Goal: Information Seeking & Learning: Learn about a topic

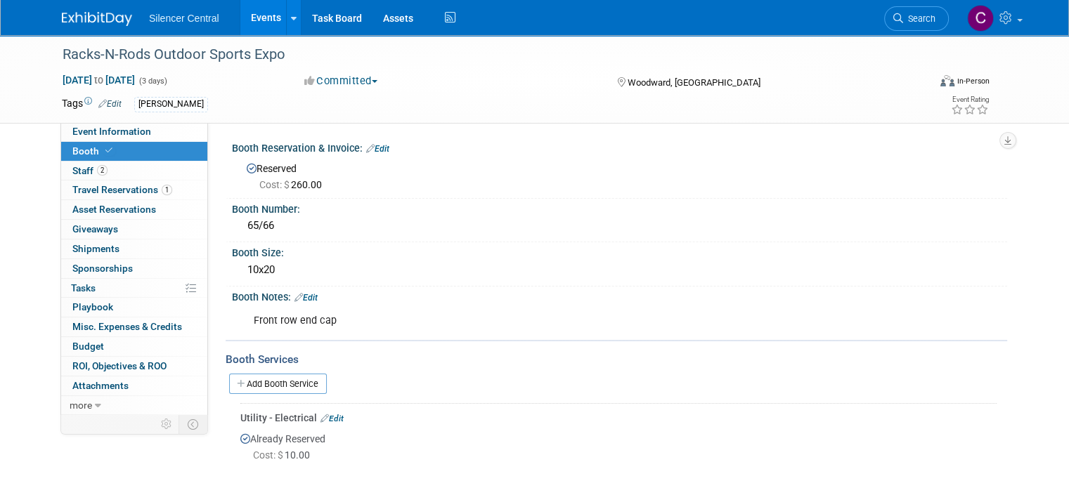
click at [67, 18] on img at bounding box center [97, 19] width 70 height 14
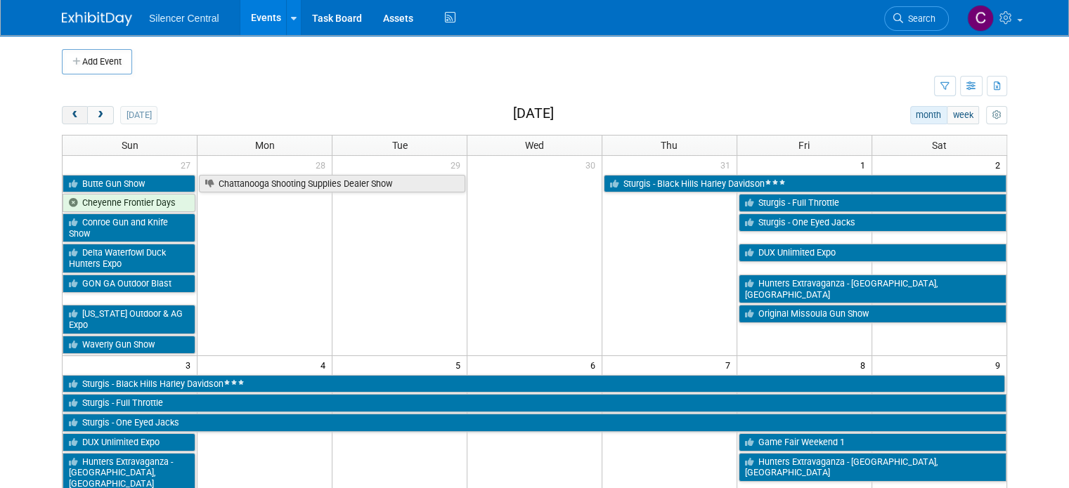
click at [70, 112] on span "prev" at bounding box center [75, 115] width 11 height 9
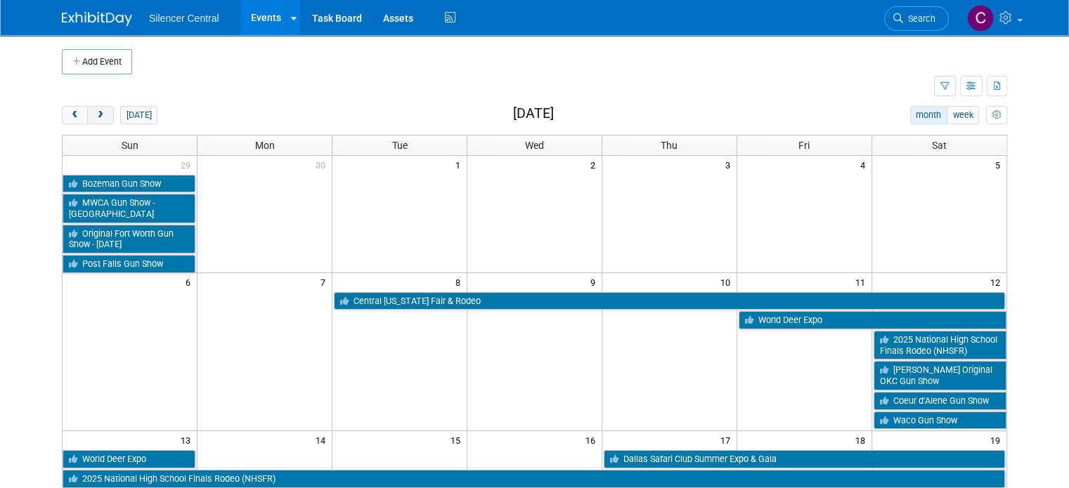
click at [95, 117] on span "next" at bounding box center [100, 115] width 11 height 9
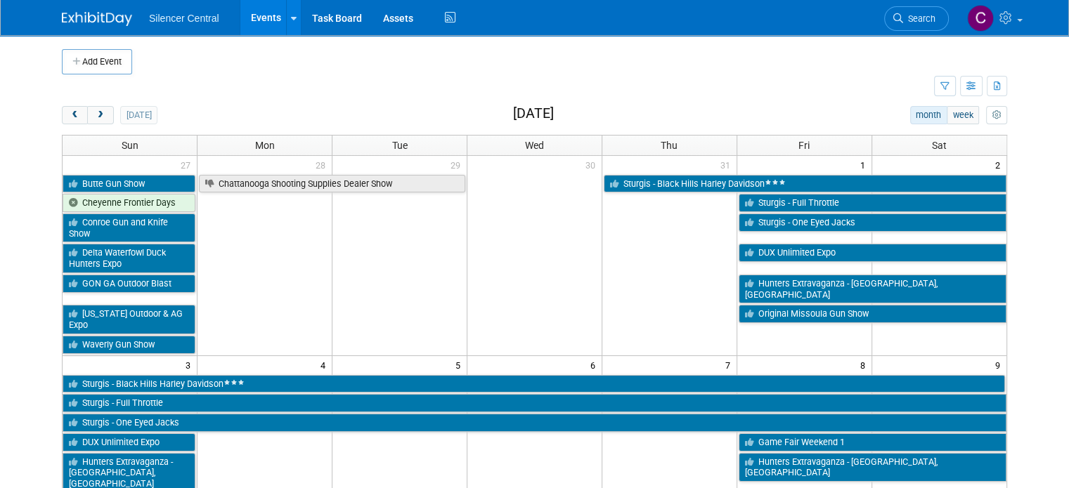
scroll to position [105, 0]
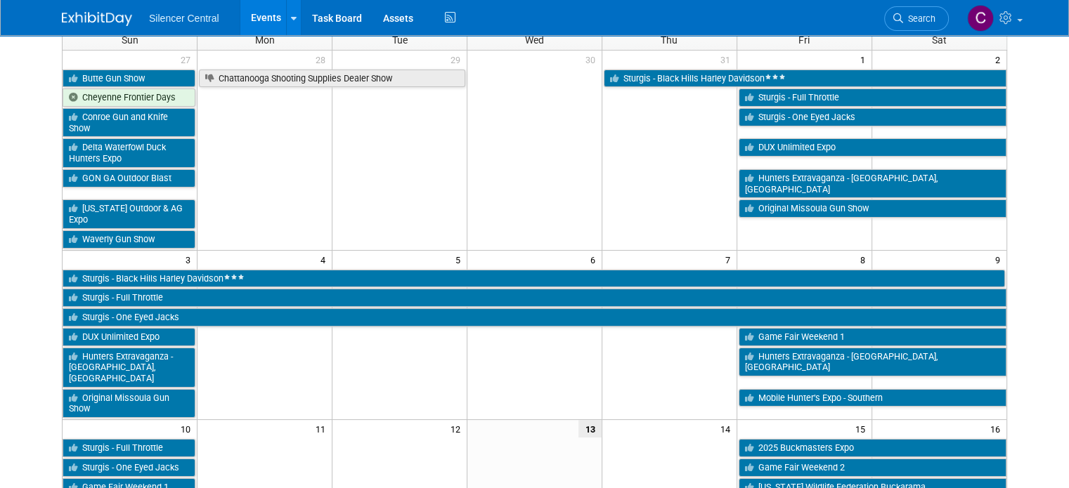
click at [334, 222] on td at bounding box center [399, 167] width 135 height 161
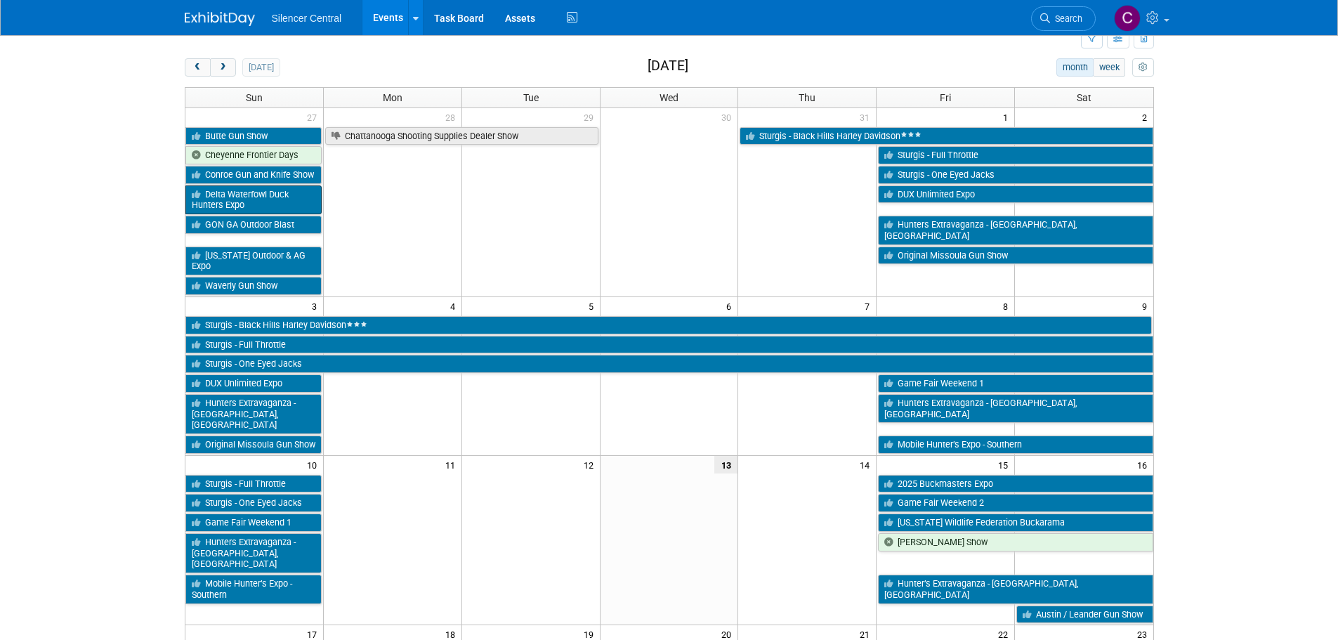
scroll to position [0, 0]
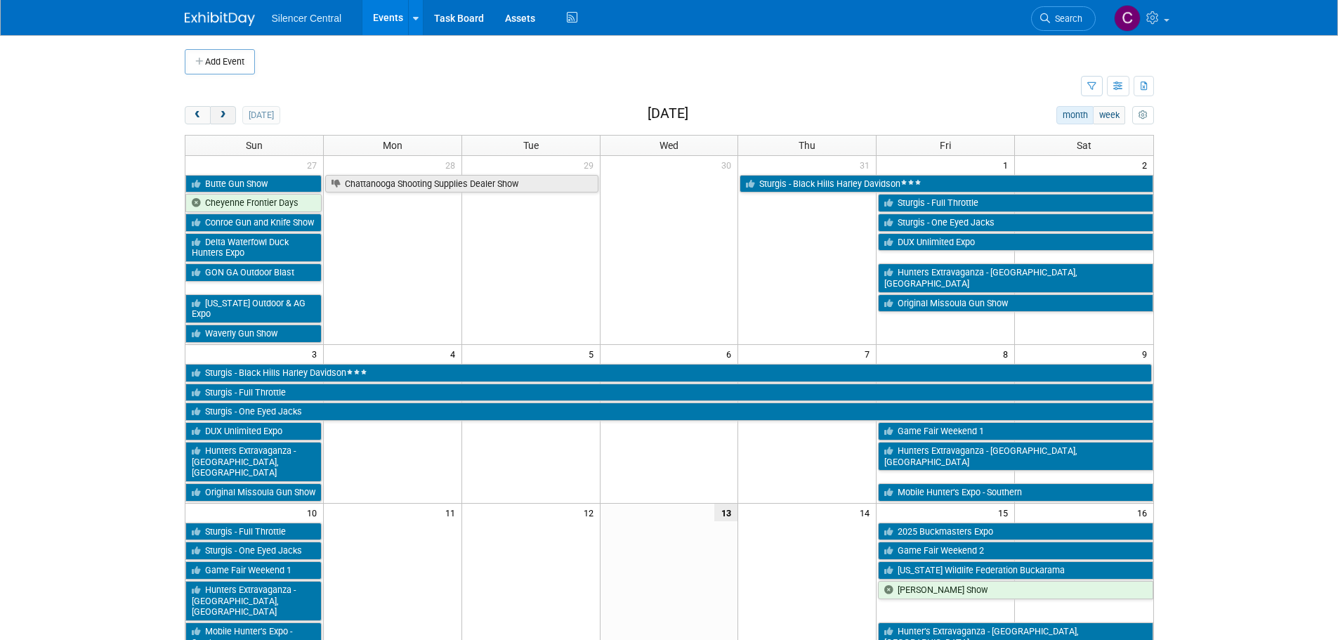
click at [214, 117] on button "next" at bounding box center [223, 115] width 26 height 18
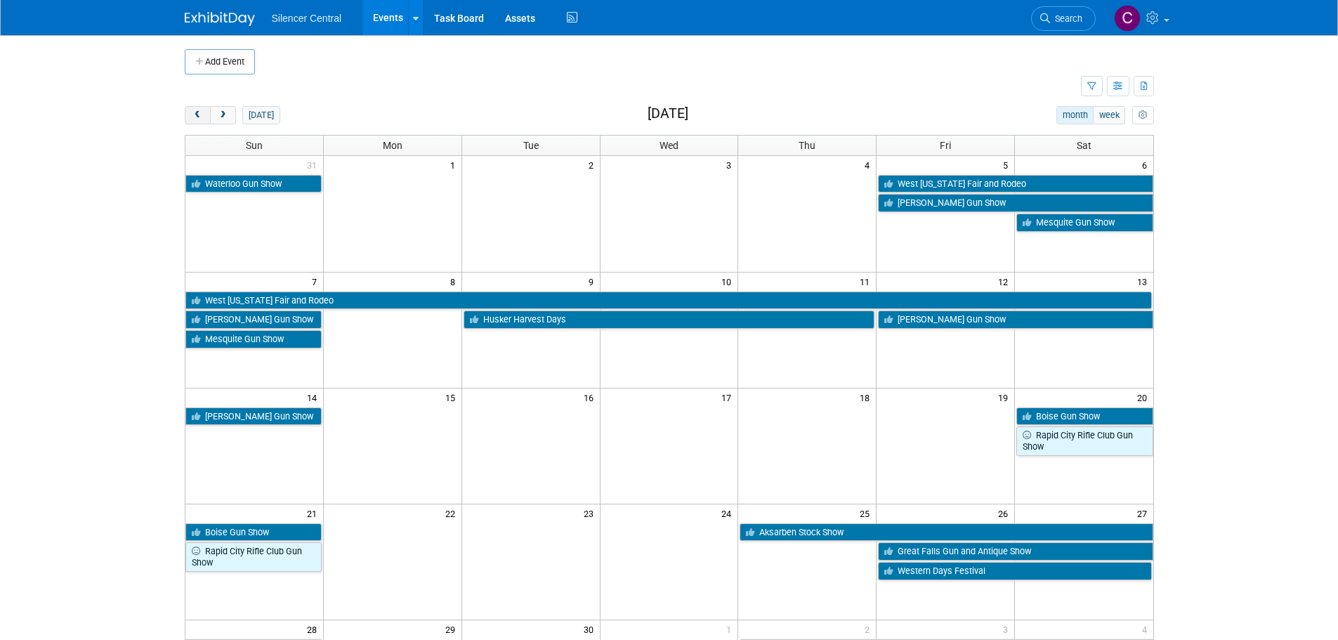
drag, startPoint x: 200, startPoint y: 116, endPoint x: 207, endPoint y: 122, distance: 8.5
click at [200, 115] on span "prev" at bounding box center [198, 115] width 11 height 9
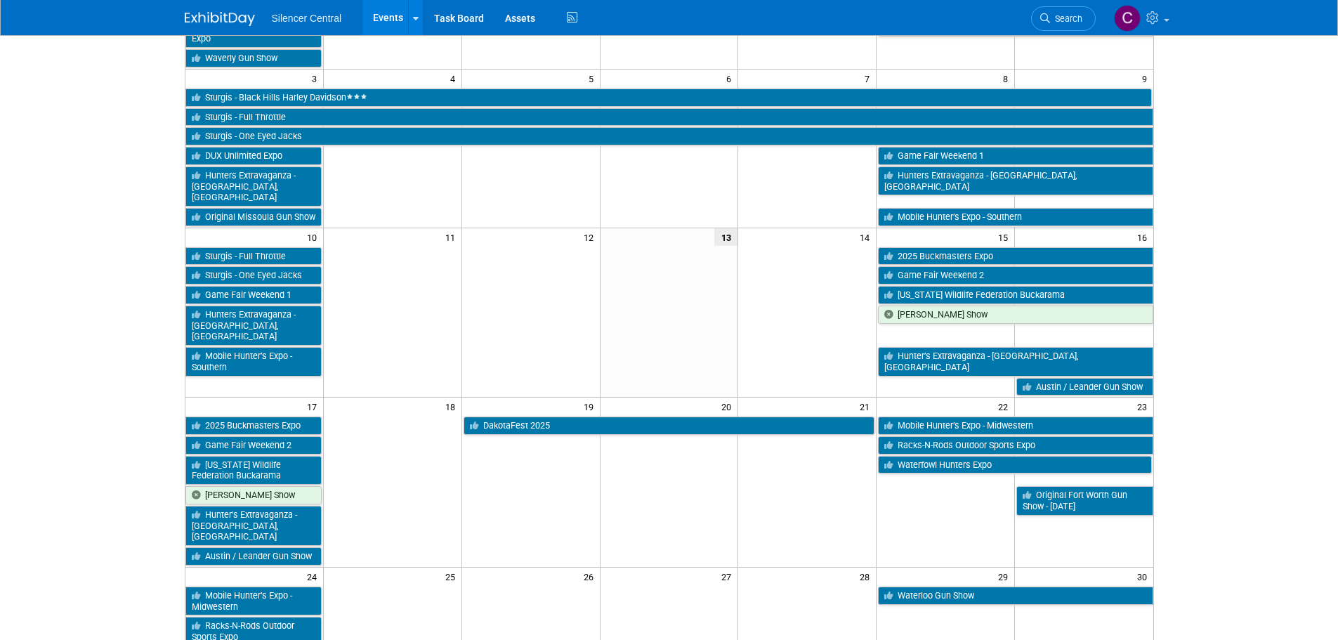
scroll to position [422, 0]
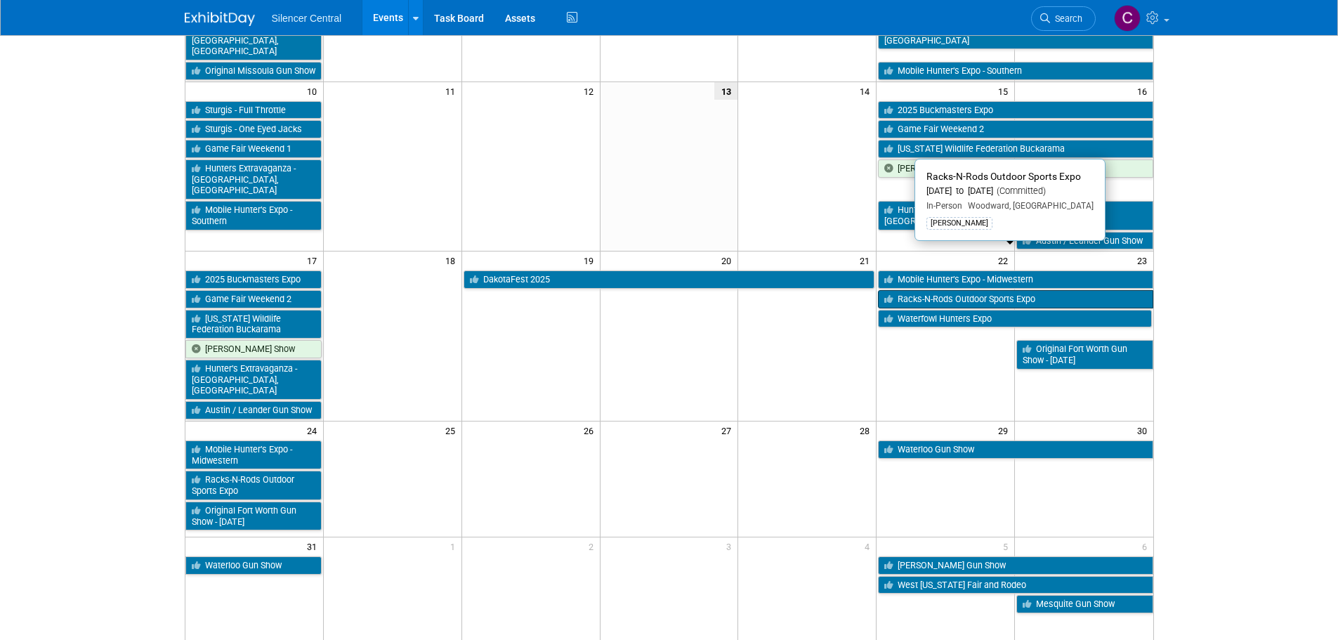
click at [960, 290] on link "Racks-N-Rods Outdoor Sports Expo" at bounding box center [1015, 299] width 275 height 18
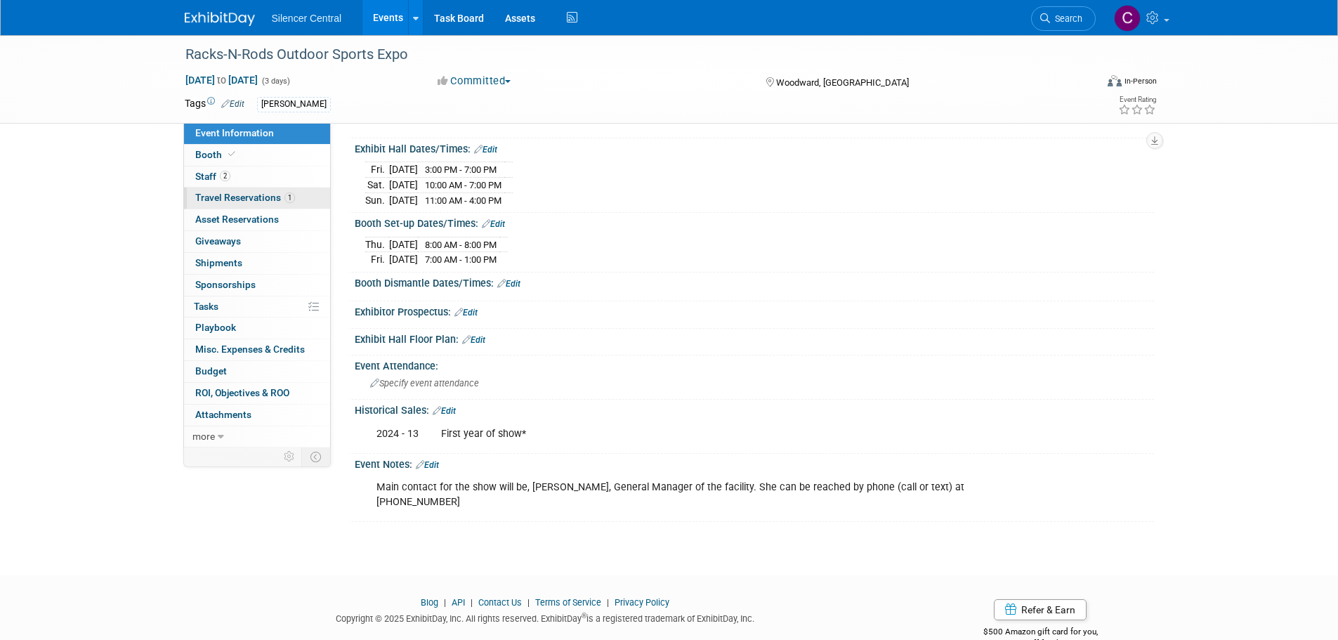
click at [254, 193] on span "Travel Reservations 1" at bounding box center [245, 197] width 100 height 11
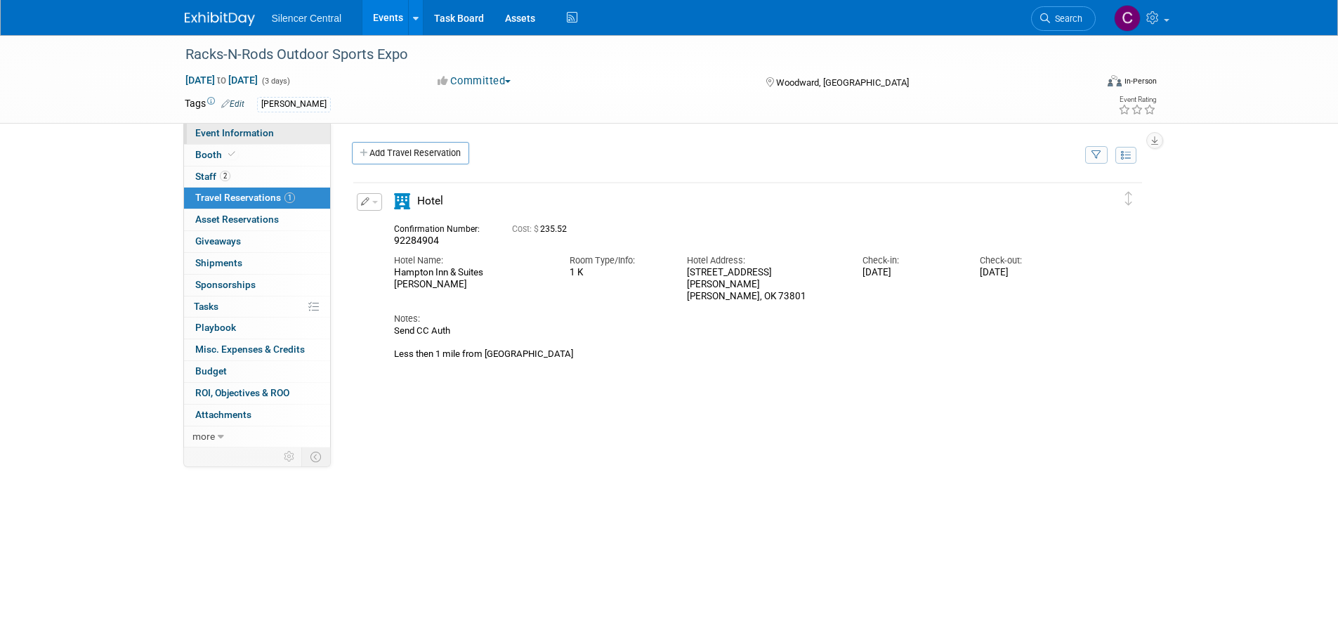
click at [245, 142] on link "Event Information" at bounding box center [257, 133] width 146 height 21
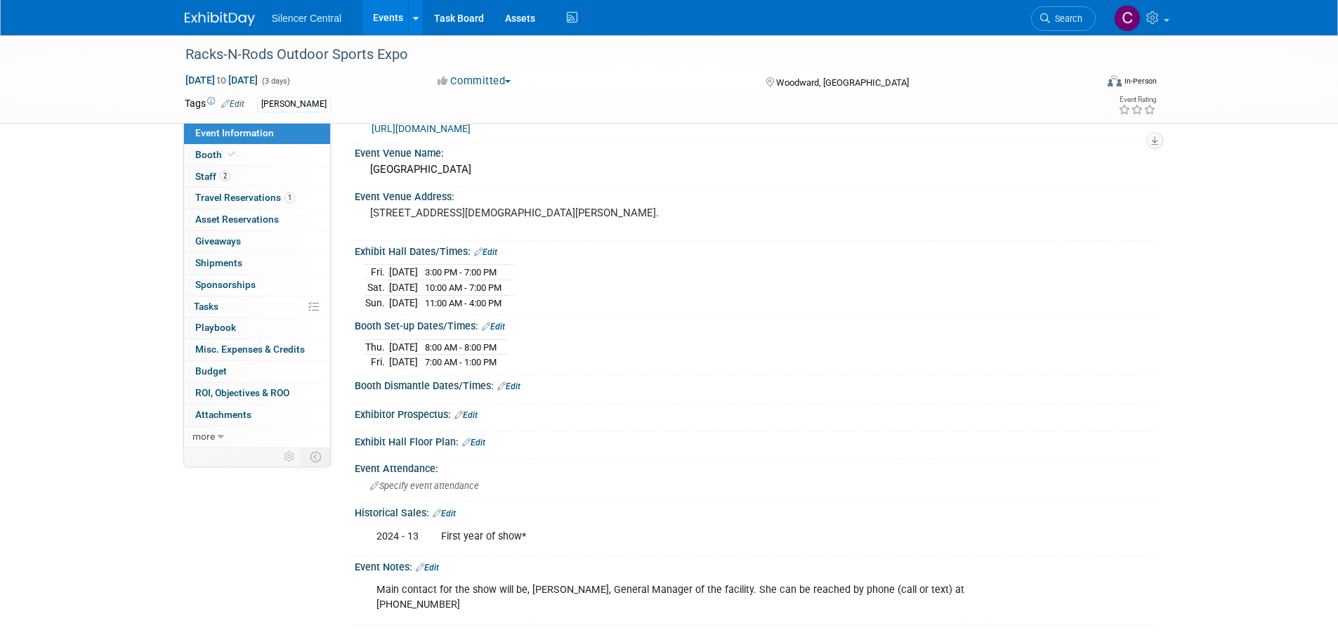
scroll to position [70, 0]
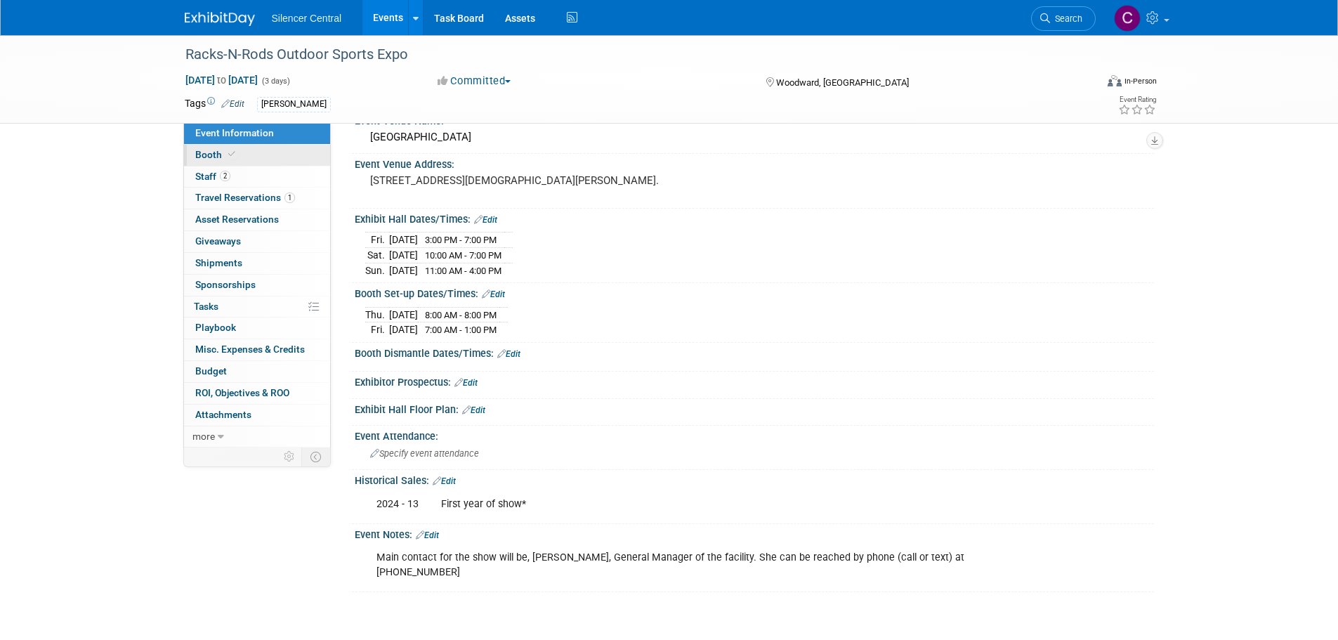
click at [258, 156] on link "Booth" at bounding box center [257, 155] width 146 height 21
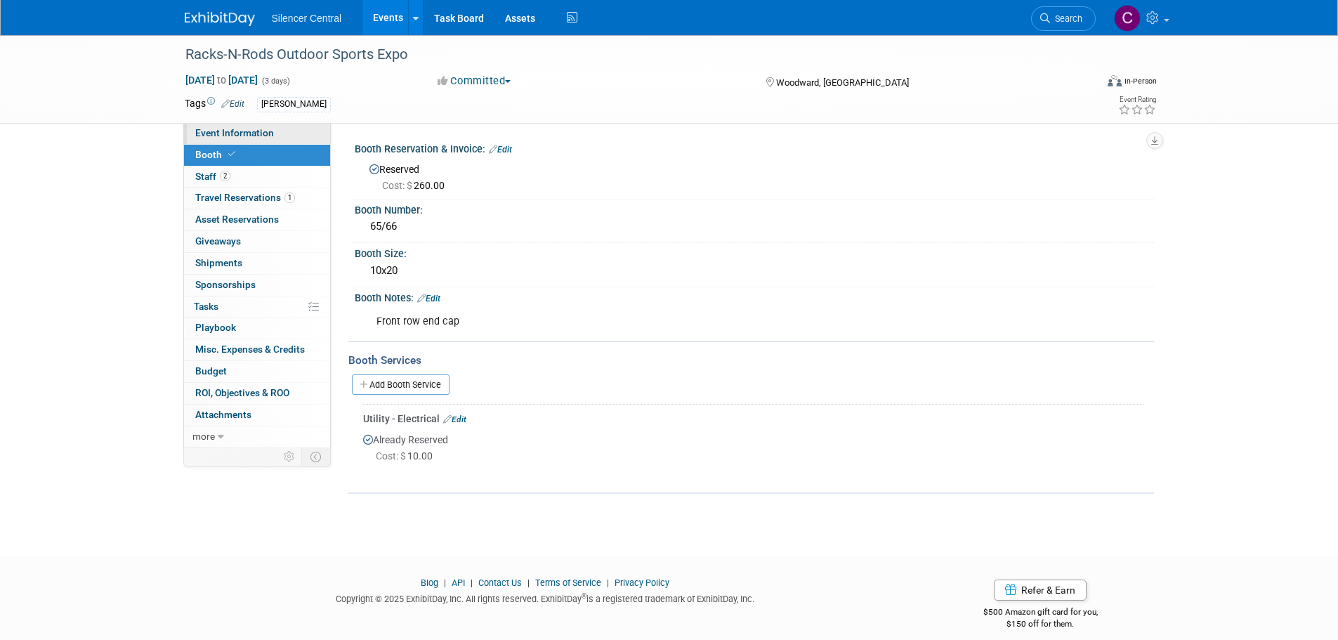
click at [268, 131] on span "Event Information" at bounding box center [234, 132] width 79 height 11
